Goal: Transaction & Acquisition: Subscribe to service/newsletter

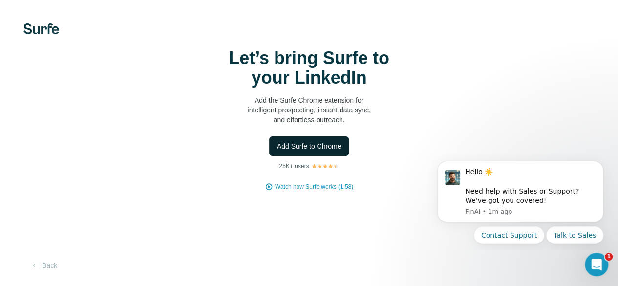
click at [277, 151] on span "Add Surfe to Chrome" at bounding box center [309, 146] width 65 height 10
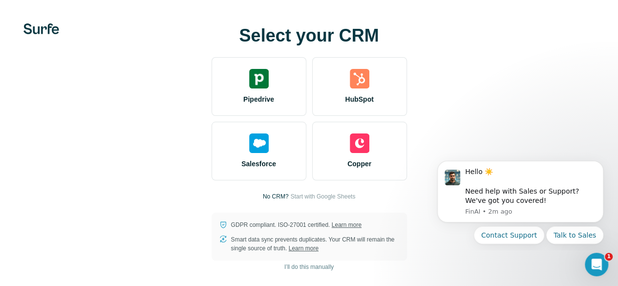
scroll to position [46, 0]
click at [285, 263] on span "I’ll do this manually" at bounding box center [309, 267] width 49 height 9
click at [285, 266] on span "I’ll do this manually" at bounding box center [309, 267] width 49 height 9
